Goal: Task Accomplishment & Management: Use online tool/utility

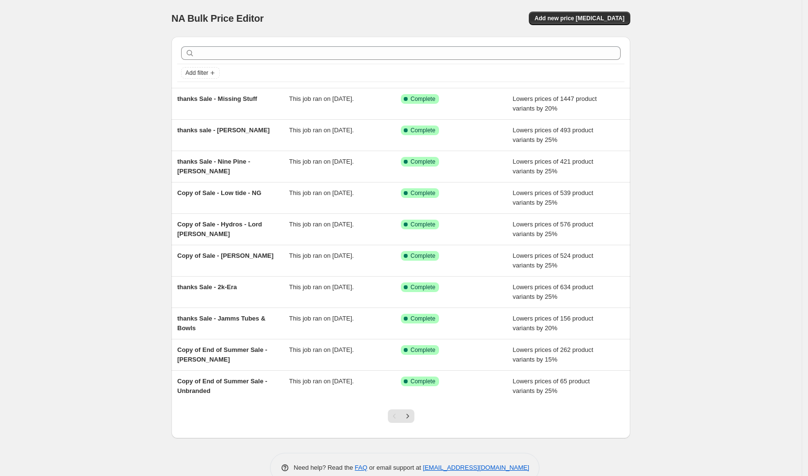
click at [221, 100] on span "thanks Sale - Missing Stuff" at bounding box center [217, 98] width 80 height 7
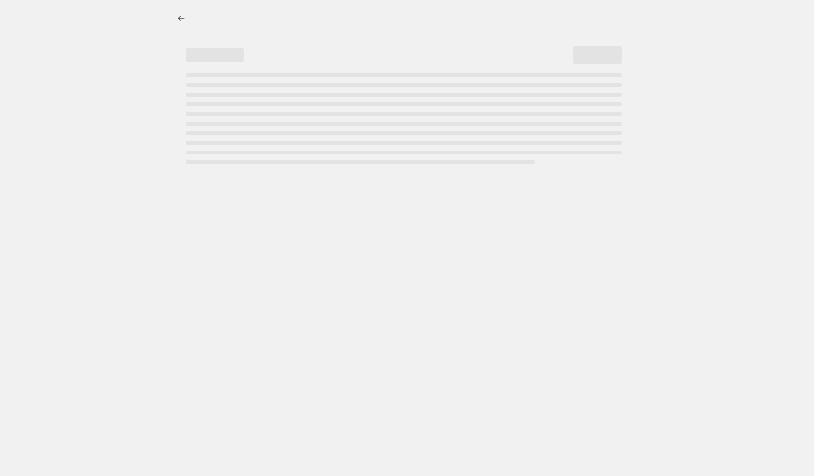
select select "percentage"
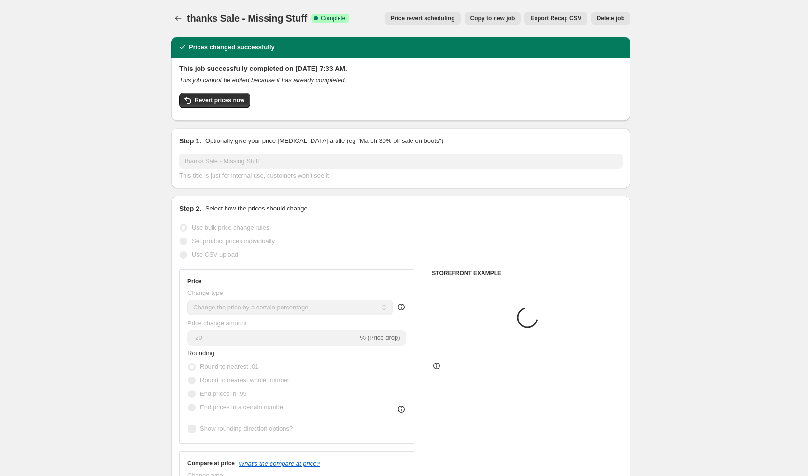
select select "vendor"
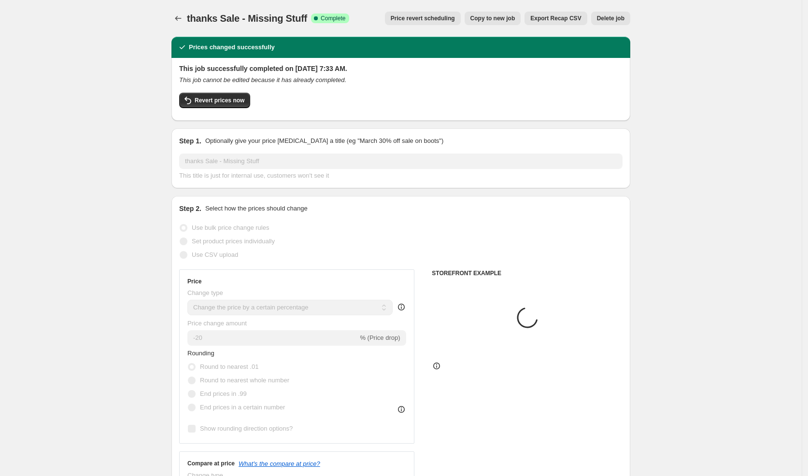
select select "vendor"
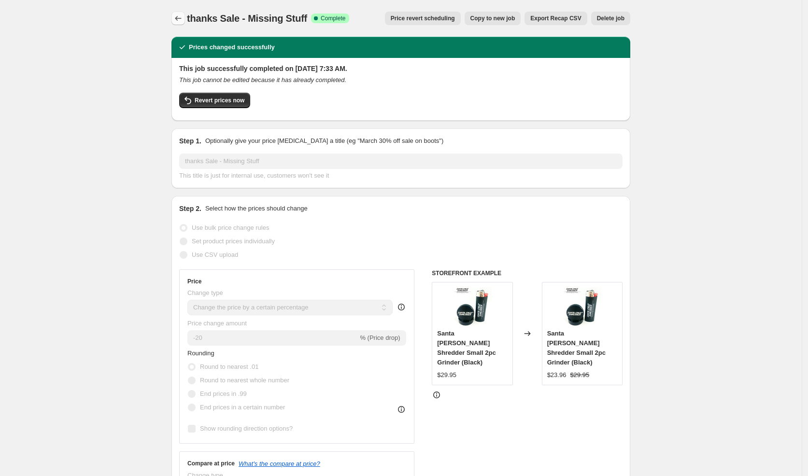
click at [180, 15] on icon "Price change jobs" at bounding box center [178, 19] width 10 height 10
